Goal: Information Seeking & Learning: Find contact information

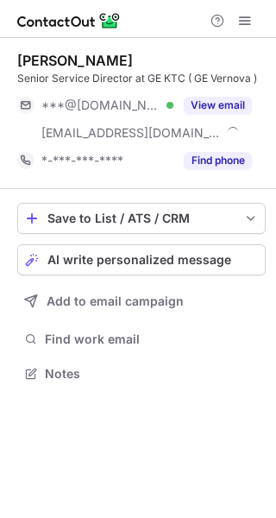
scroll to position [361, 276]
click at [215, 158] on button "Find phone" at bounding box center [218, 160] width 68 height 17
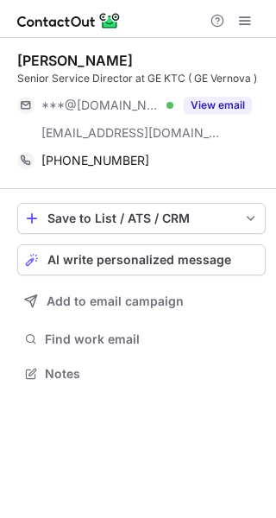
click at [225, 106] on button "View email" at bounding box center [218, 105] width 68 height 17
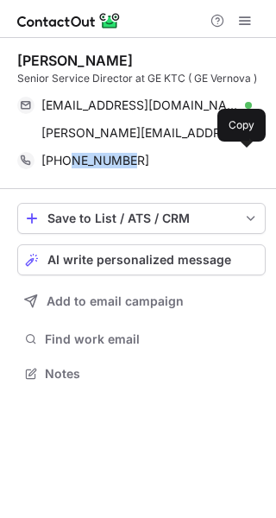
drag, startPoint x: 135, startPoint y: 159, endPoint x: 73, endPoint y: 171, distance: 62.5
click at [73, 171] on div "[PHONE_NUMBER] Copy" at bounding box center [134, 161] width 235 height 28
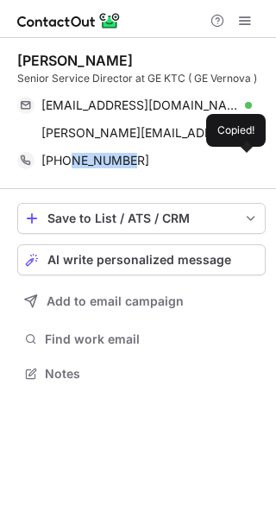
copy span "97433102"
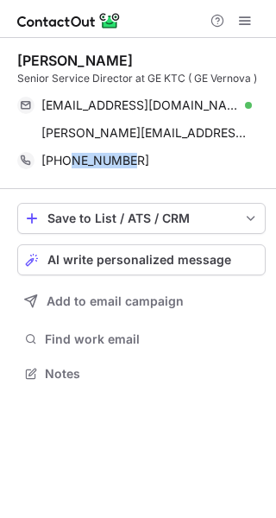
copy span "97433102"
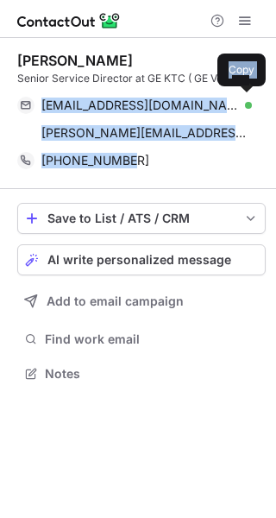
drag, startPoint x: 149, startPoint y: 159, endPoint x: 37, endPoint y: 111, distance: 121.9
click at [37, 111] on div "Mariam Alrushaid Senior Service Director at GE KTC ( GE Vernova ) engalrushaid@…" at bounding box center [141, 113] width 249 height 123
copy div "engalrushaid@gmail.com Verified Copy mariam.alrushaid@ge.com Copy +96597433102"
